Goal: Information Seeking & Learning: Learn about a topic

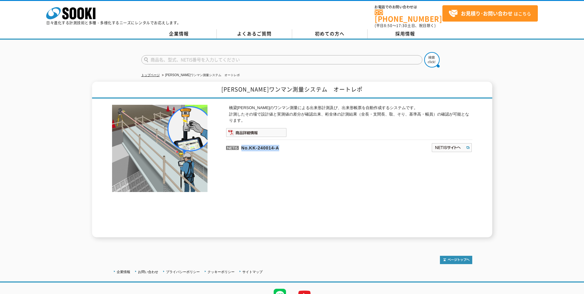
drag, startPoint x: 283, startPoint y: 144, endPoint x: 239, endPoint y: 146, distance: 44.4
click at [239, 146] on p "No.KK-240014-A" at bounding box center [299, 147] width 146 height 15
drag, startPoint x: 239, startPoint y: 146, endPoint x: 253, endPoint y: 188, distance: 44.6
click at [253, 188] on div "橋梁[PERSON_NAME]のワンマン測量による出来形計測及び、出来形帳票を自動作成するシステムです。 計測したその場で設計値と実測値の差分が確認出来、桁全…" at bounding box center [349, 171] width 246 height 132
click at [67, 112] on div "[PERSON_NAME]ワンマン測量システム　オートレポ 橋梁[PERSON_NAME]のワンマン測量による出来形計測及び、出来形帳票を自動作成するシステム…" at bounding box center [292, 160] width 584 height 156
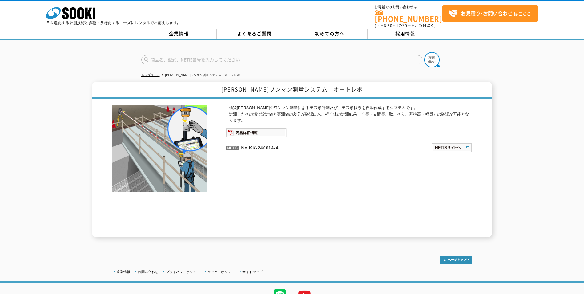
click at [67, 112] on div "[PERSON_NAME]ワンマン測量システム　オートレポ 橋梁[PERSON_NAME]のワンマン測量による出来形計測及び、出来形帳票を自動作成するシステム…" at bounding box center [292, 160] width 584 height 156
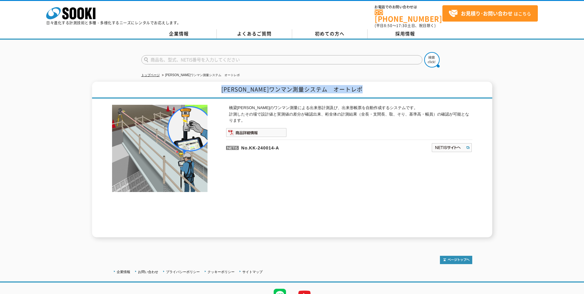
drag, startPoint x: 72, startPoint y: 124, endPoint x: 71, endPoint y: 89, distance: 34.8
click at [71, 89] on div "[PERSON_NAME]ワンマン測量システム　オートレポ 橋梁[PERSON_NAME]のワンマン測量による出来形計測及び、出来形帳票を自動作成するシステム…" at bounding box center [292, 160] width 584 height 156
click at [71, 90] on div "[PERSON_NAME]ワンマン測量システム　オートレポ 橋梁[PERSON_NAME]のワンマン測量による出来形計測及び、出来形帳票を自動作成するシステム…" at bounding box center [292, 160] width 584 height 156
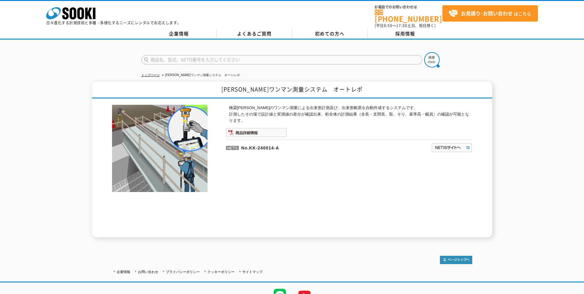
drag, startPoint x: 98, startPoint y: 82, endPoint x: 113, endPoint y: 85, distance: 16.0
click at [113, 85] on h1 "[PERSON_NAME]ワンマン測量システム　オートレポ" at bounding box center [292, 90] width 400 height 17
click at [364, 208] on div "橋梁[PERSON_NAME]のワンマン測量による出来形計測及び、出来形帳票を自動作成するシステムです。 計測したその場で設計値と実測値の差分が確認出来、桁全…" at bounding box center [349, 171] width 246 height 132
click at [357, 199] on div "橋梁[PERSON_NAME]のワンマン測量による出来形計測及び、出来形帳票を自動作成するシステムです。 計測したその場で設計値と実測値の差分が確認出来、桁全…" at bounding box center [349, 171] width 246 height 132
